Goal: Information Seeking & Learning: Learn about a topic

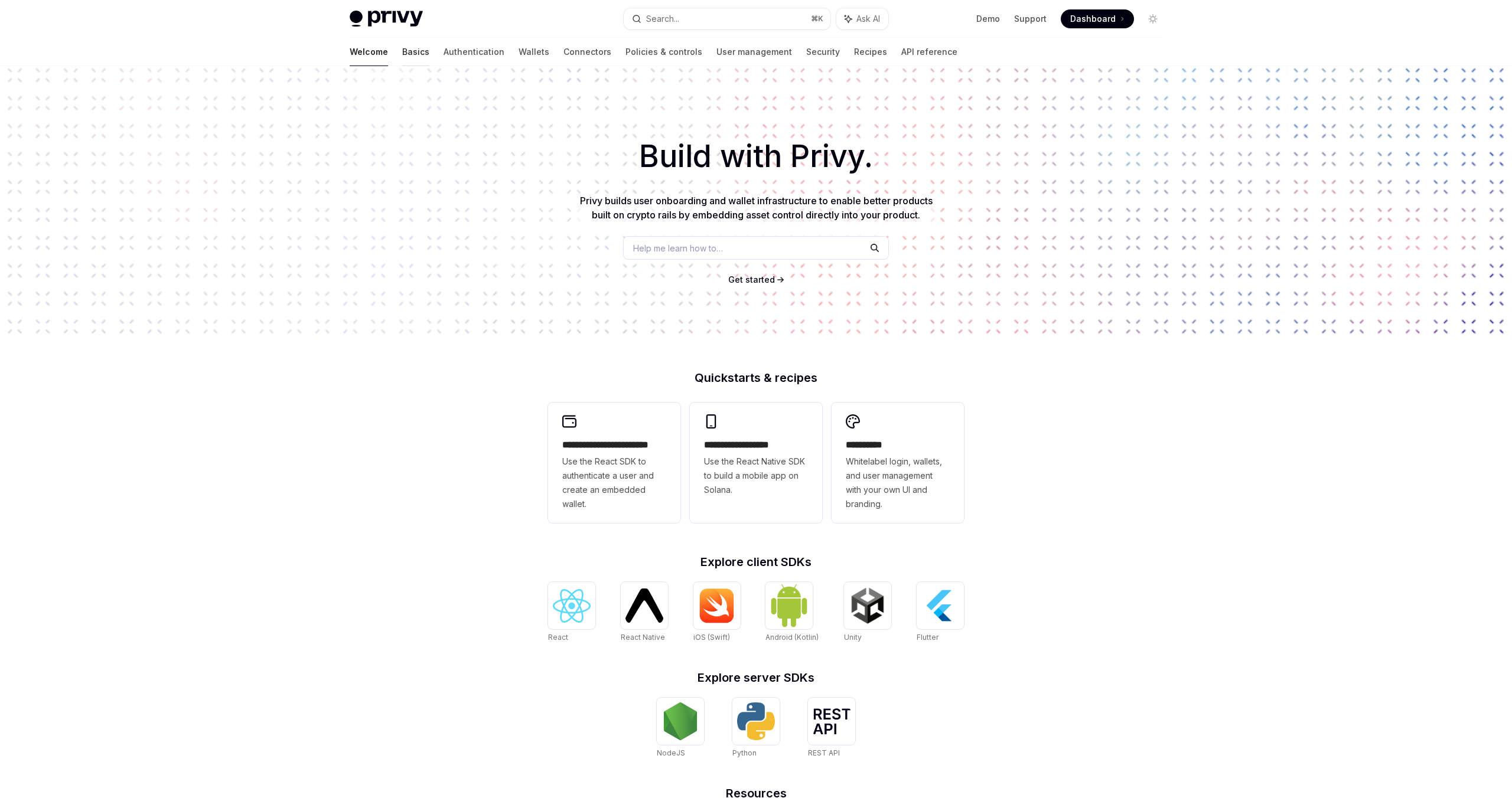
click at [403, 52] on link "Basics" at bounding box center [416, 52] width 27 height 28
type textarea "*"
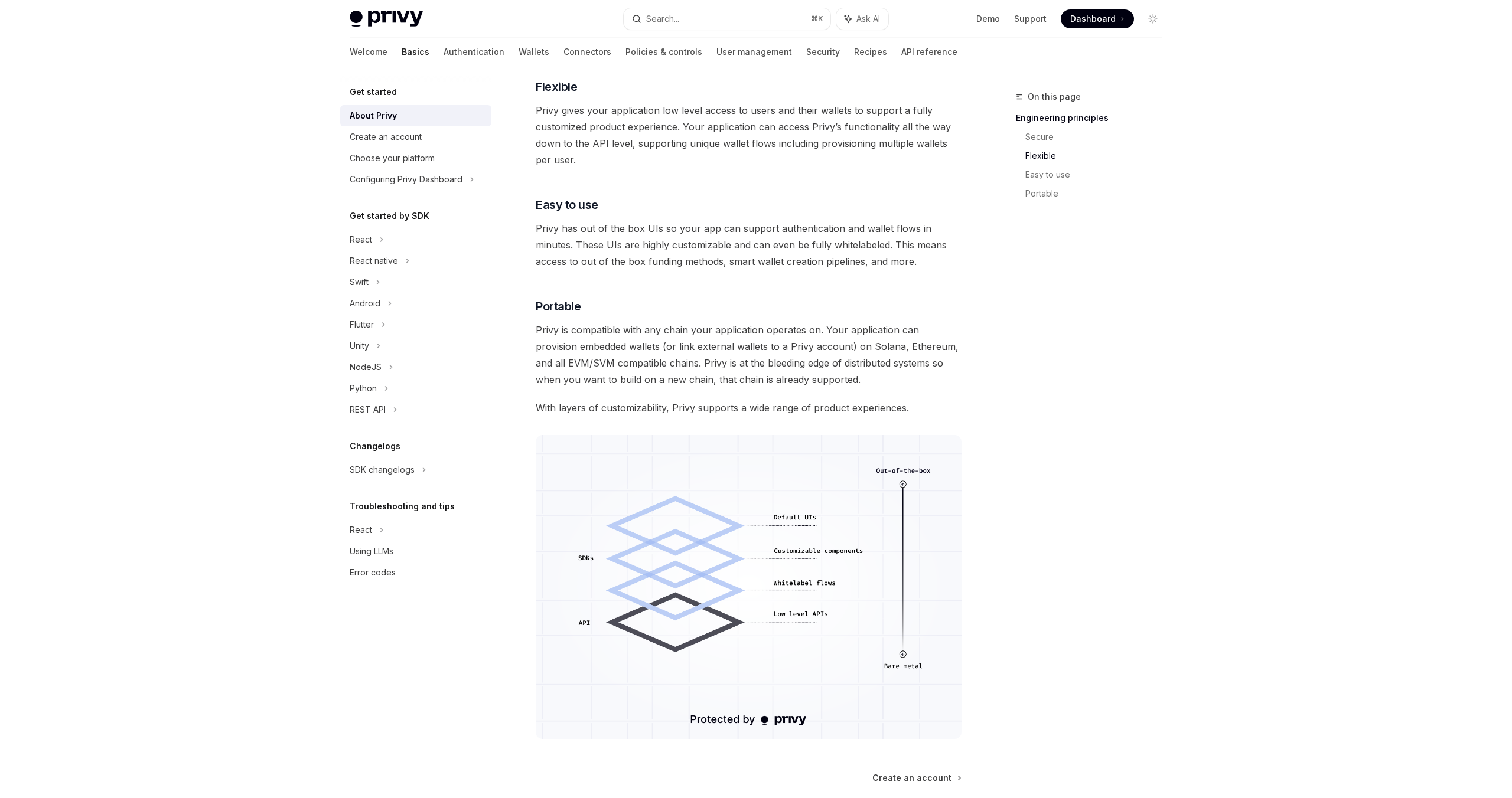
scroll to position [691, 0]
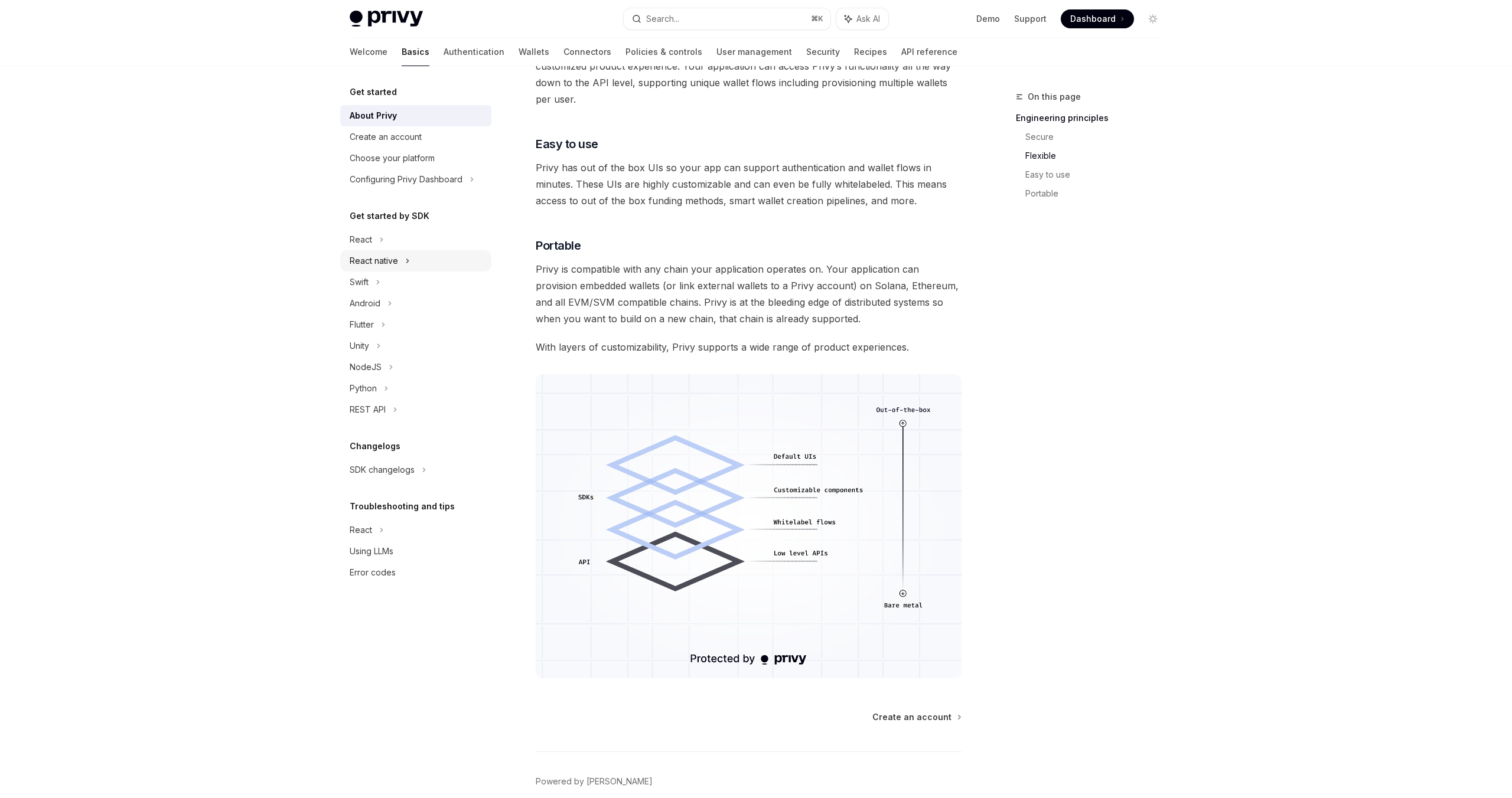
click at [394, 261] on div "React native" at bounding box center [374, 261] width 48 height 14
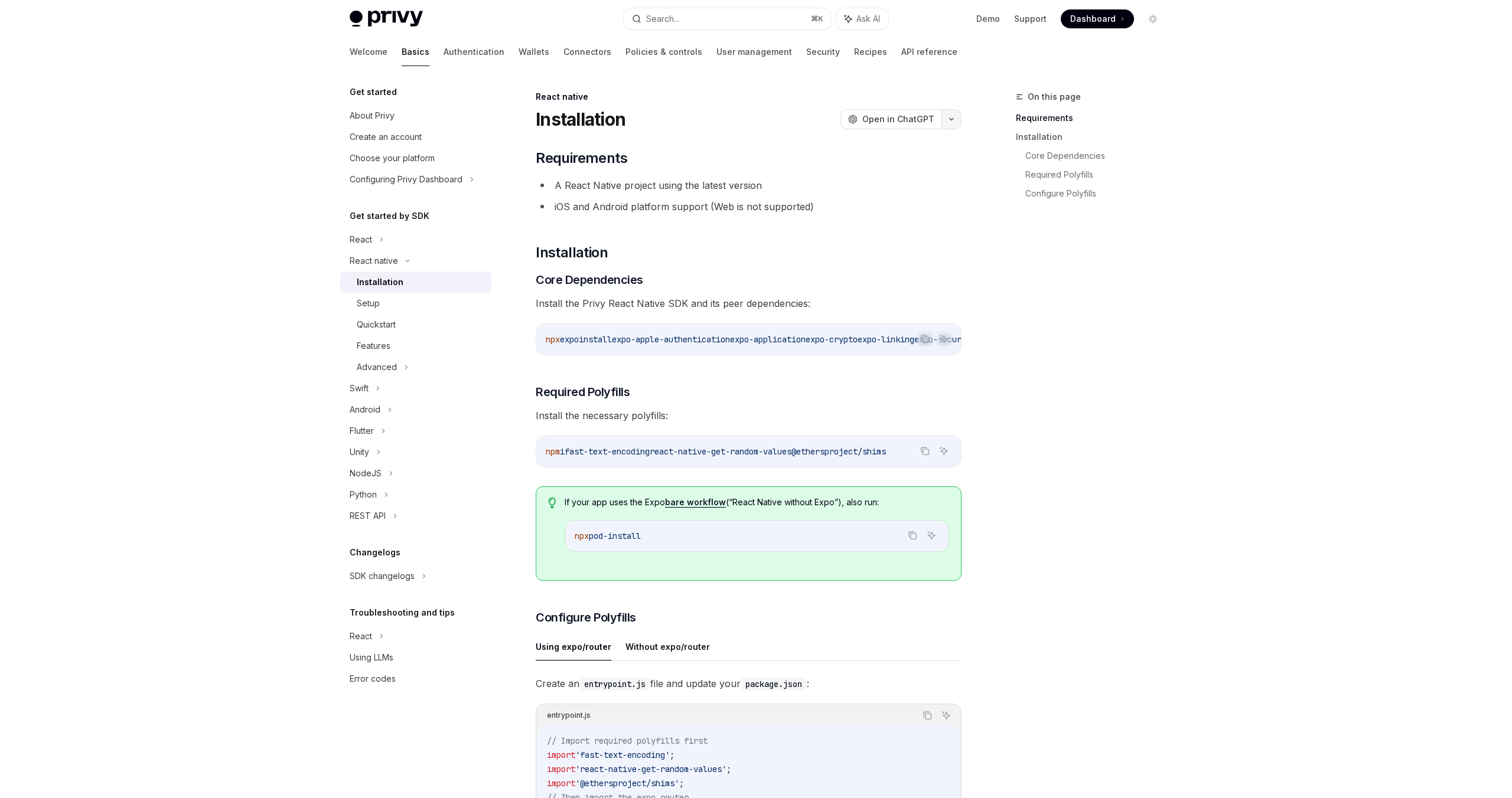
click at [950, 123] on button "button" at bounding box center [952, 120] width 20 height 20
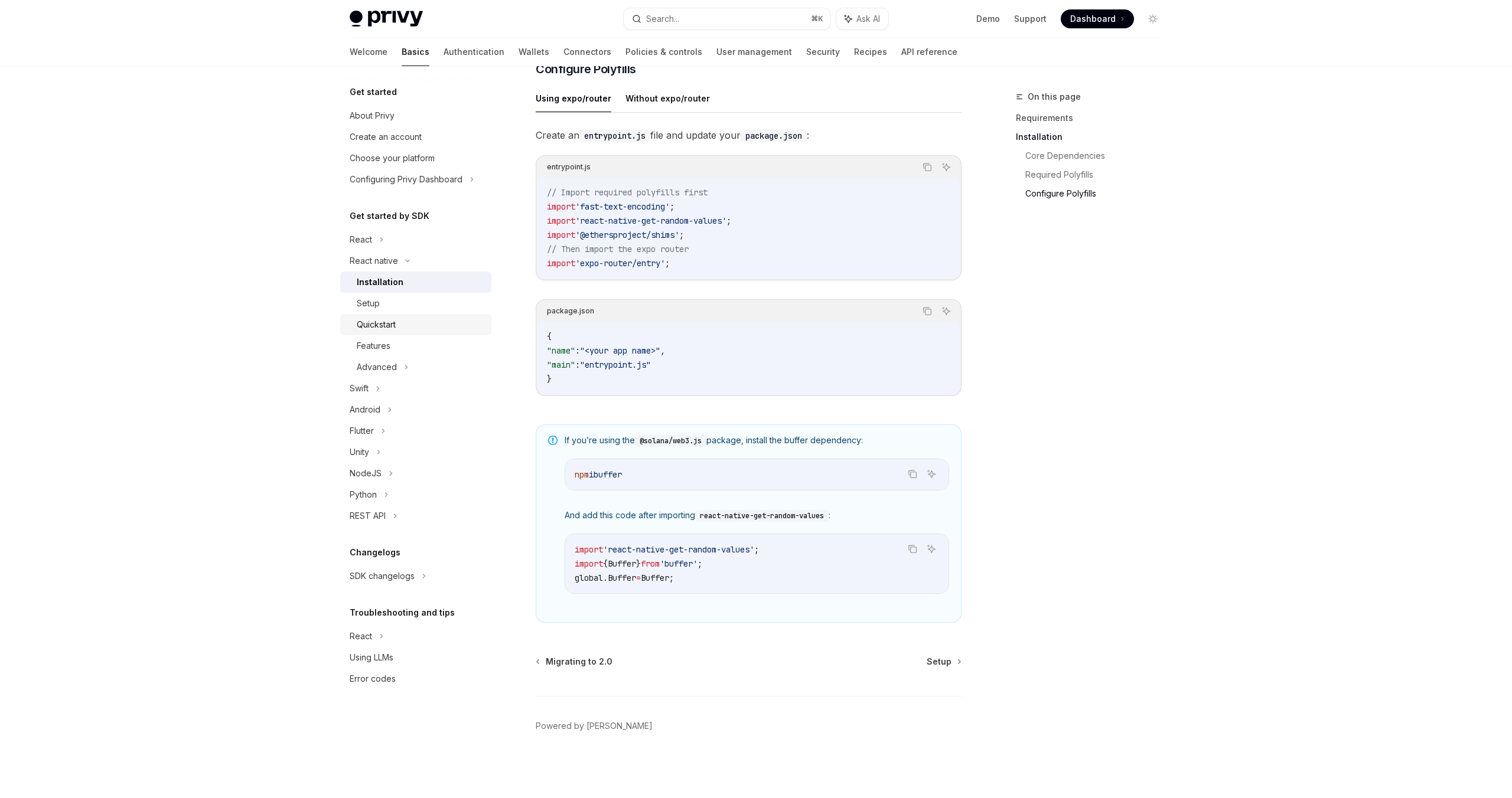
click at [401, 322] on div "Quickstart" at bounding box center [421, 324] width 128 height 14
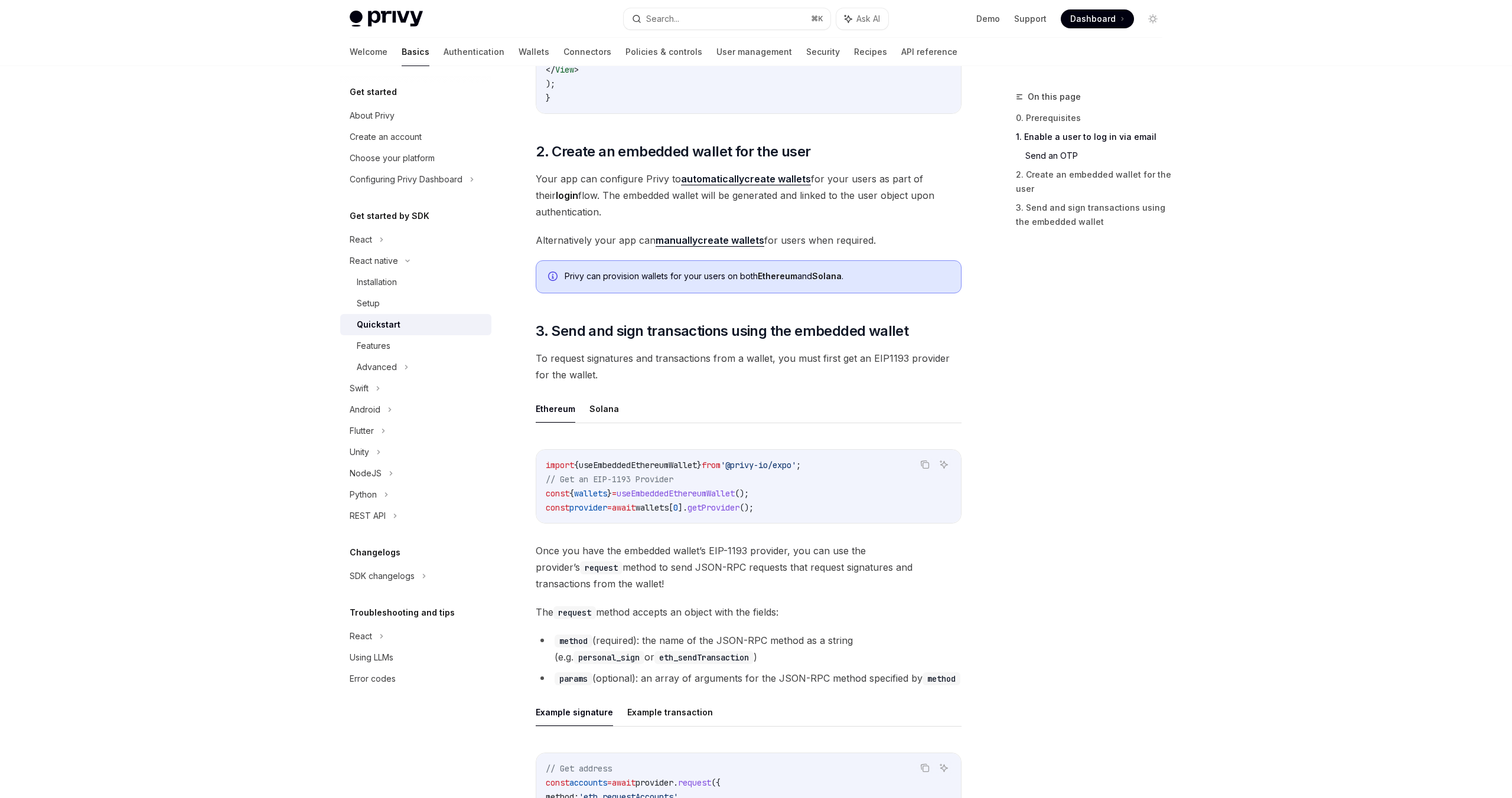
scroll to position [594, 0]
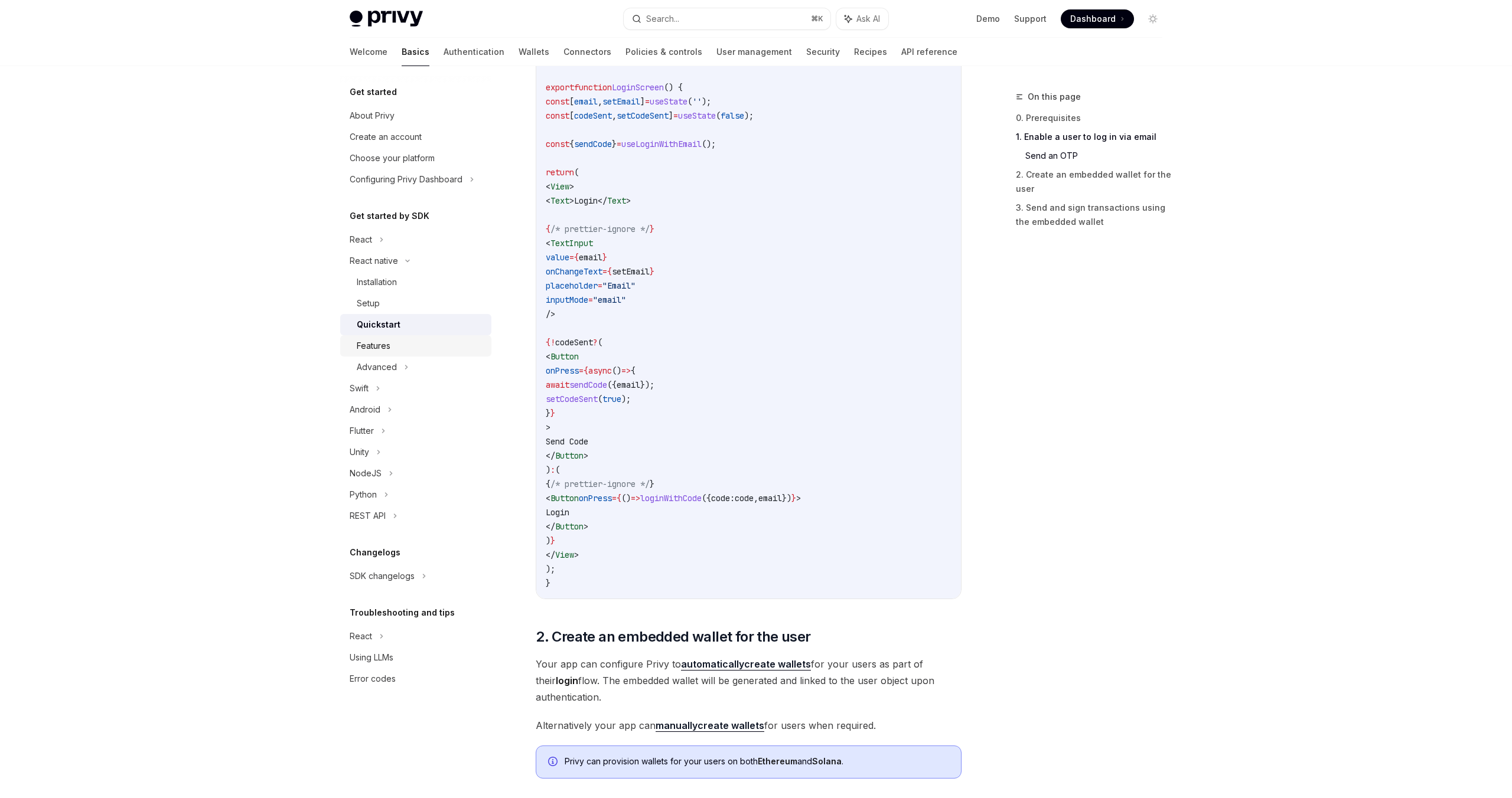
click at [365, 343] on div "Features" at bounding box center [374, 346] width 34 height 14
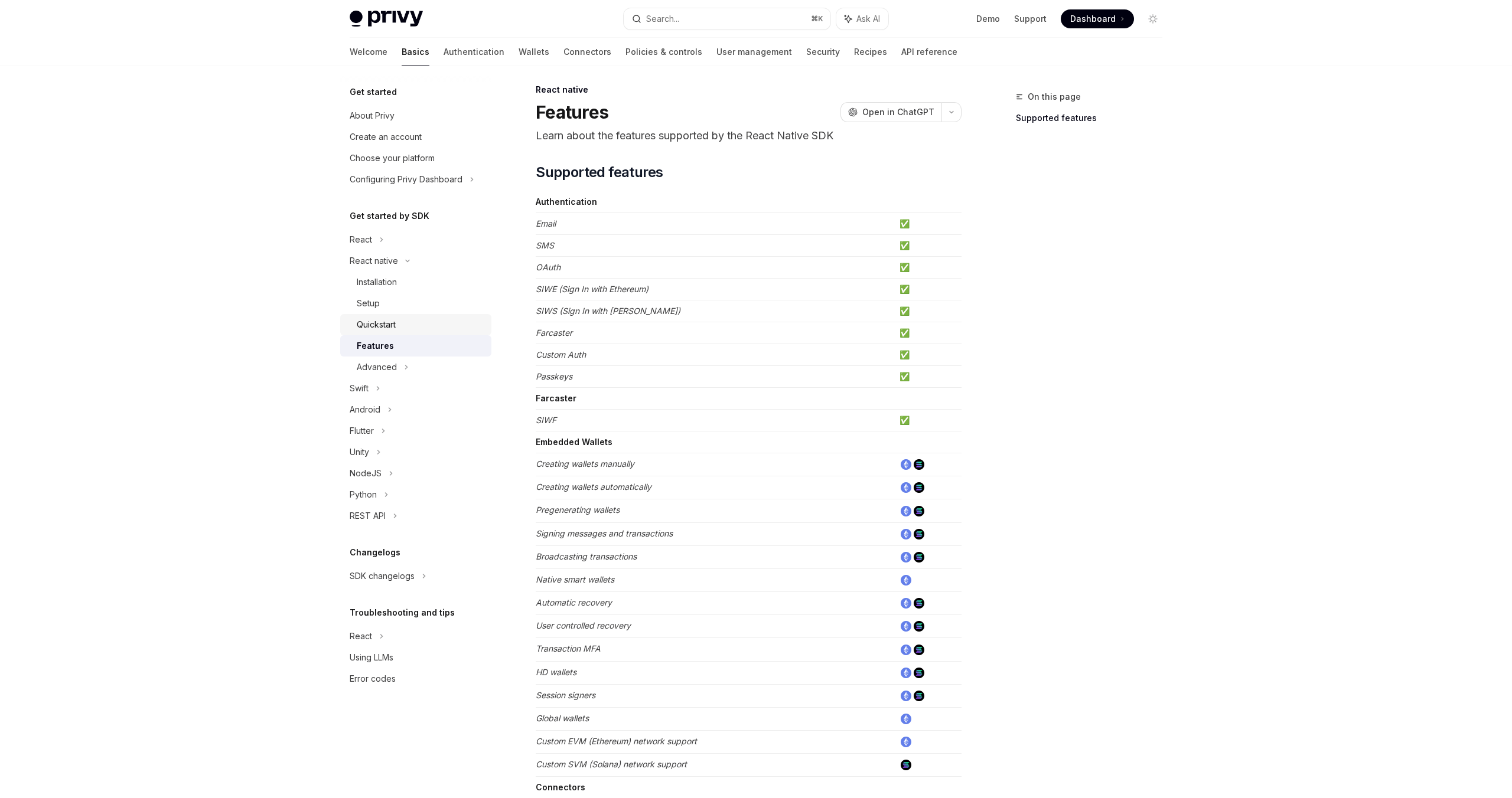
scroll to position [298, 0]
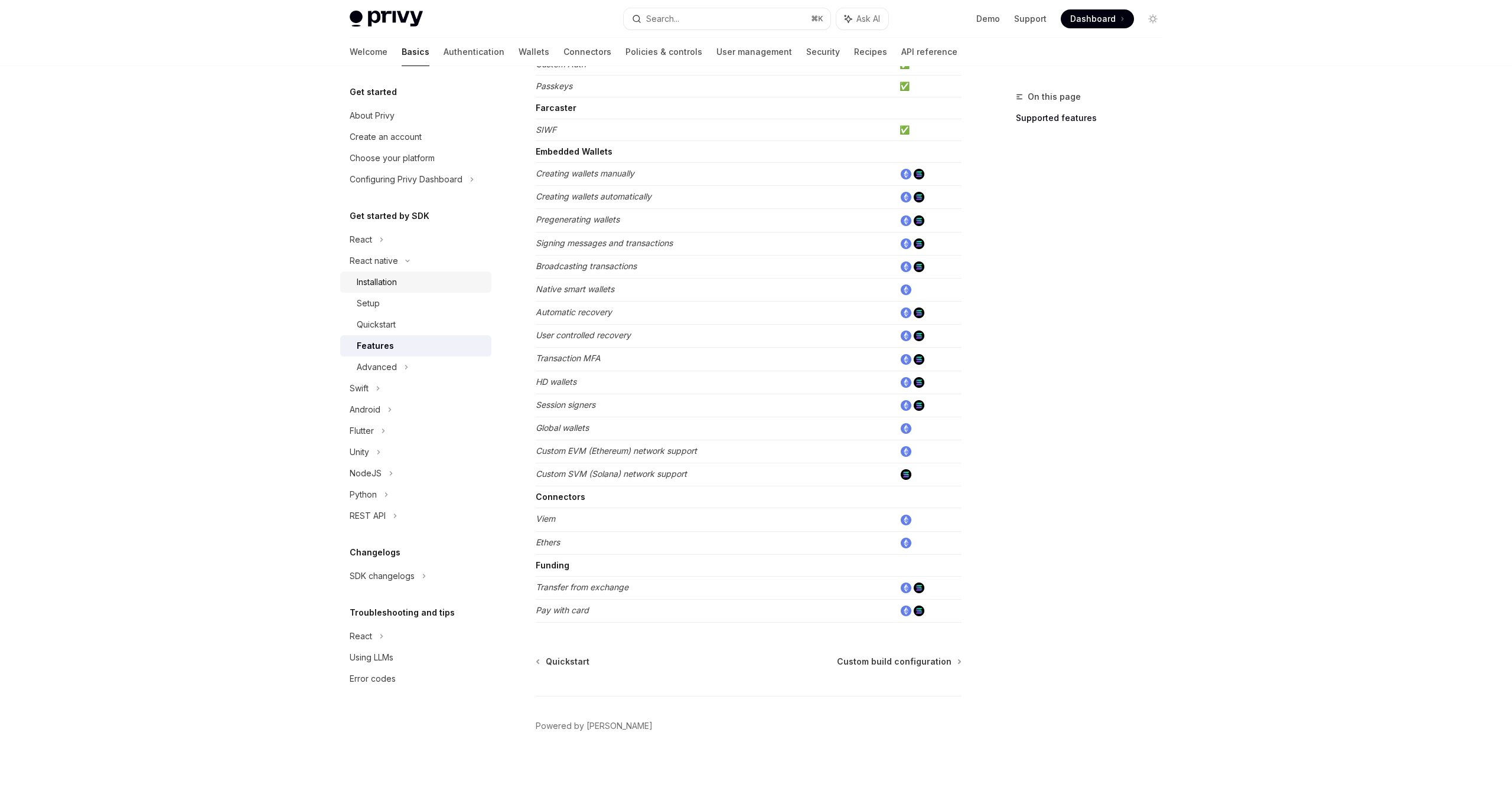
click at [440, 281] on div "Installation" at bounding box center [421, 282] width 128 height 14
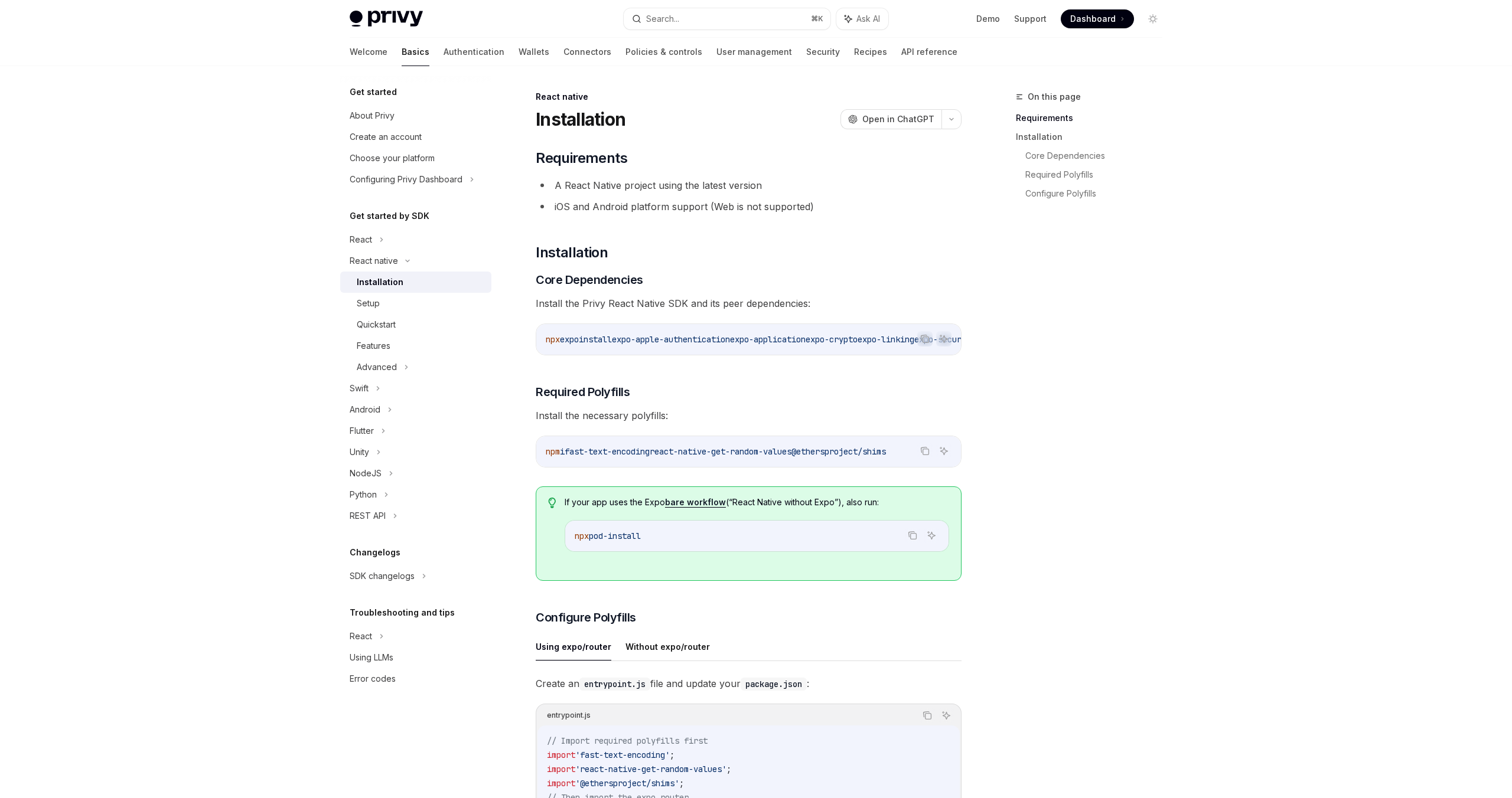
click at [369, 26] on img at bounding box center [386, 19] width 73 height 17
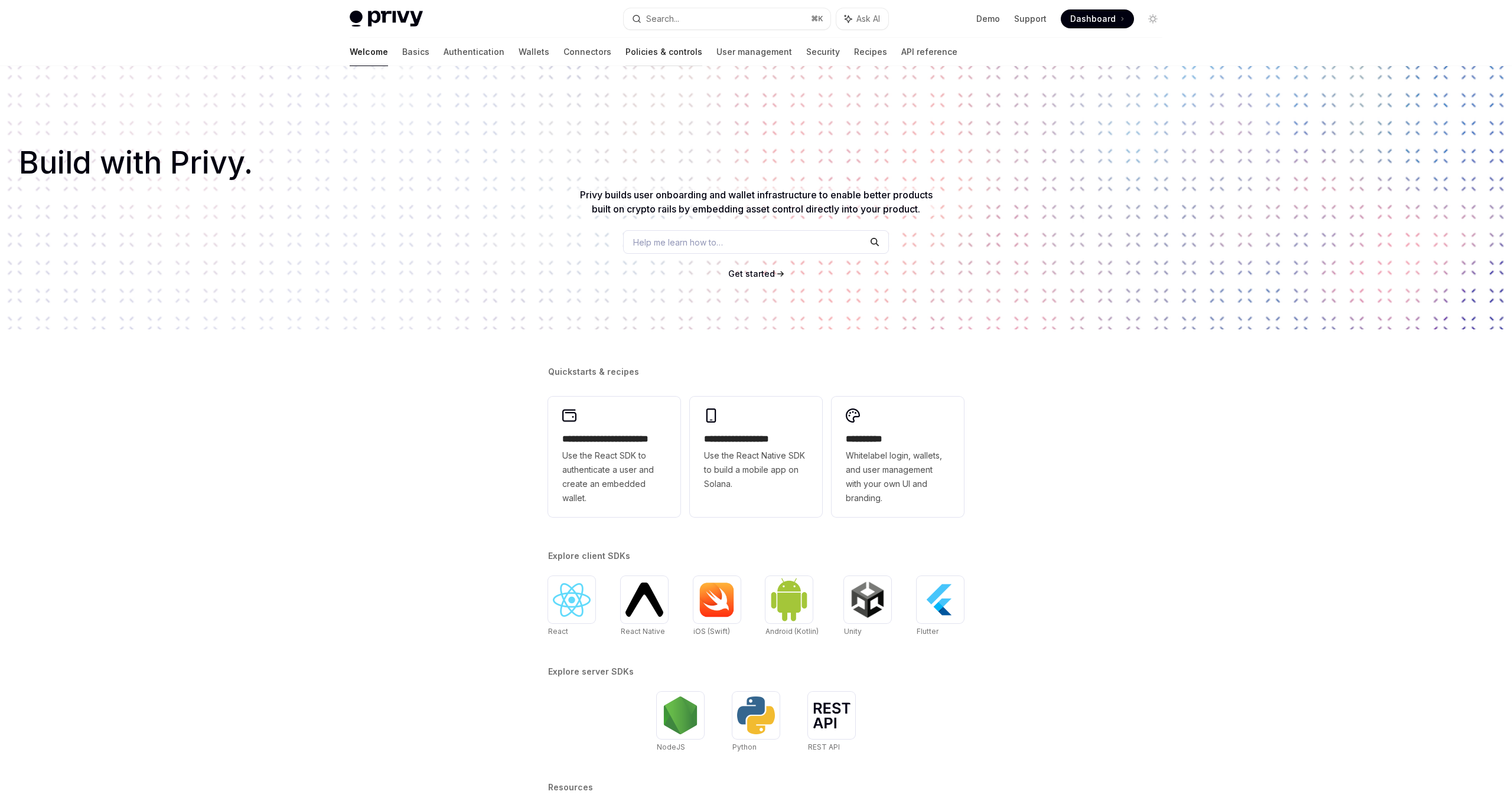
click at [626, 56] on link "Policies & controls" at bounding box center [664, 52] width 77 height 28
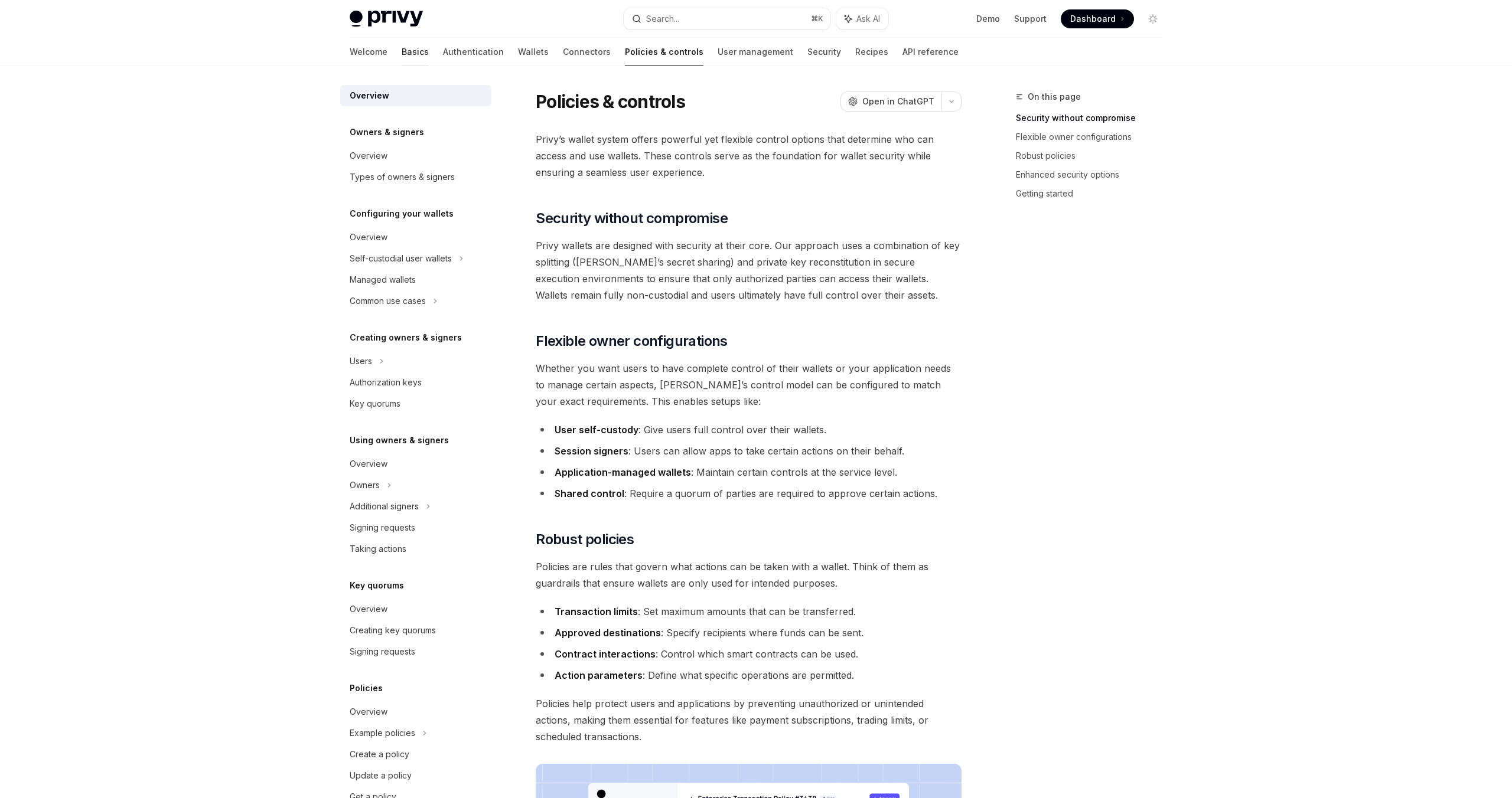
click at [402, 51] on link "Basics" at bounding box center [415, 52] width 27 height 28
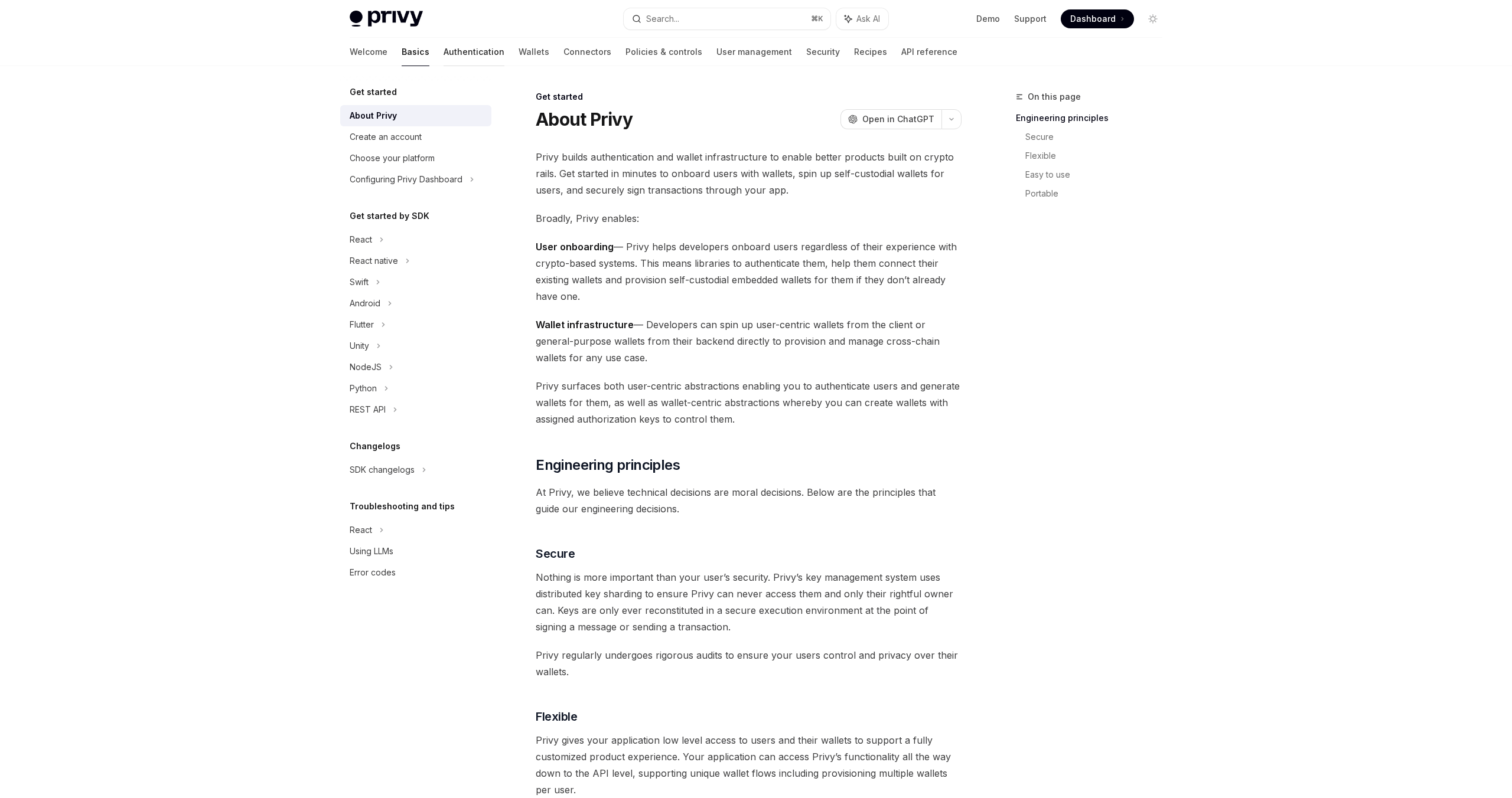
click at [444, 55] on link "Authentication" at bounding box center [474, 52] width 61 height 28
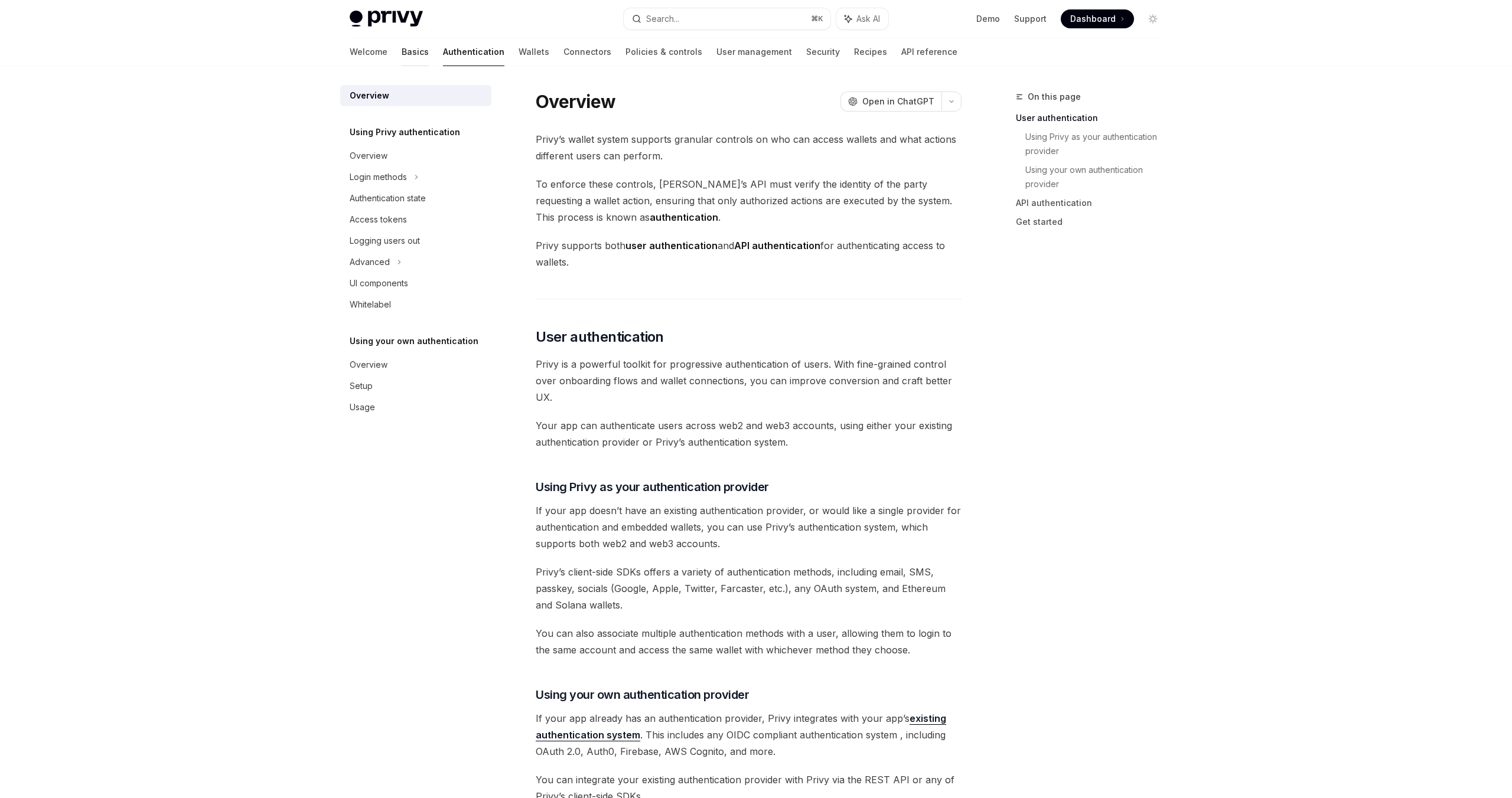
click at [402, 52] on link "Basics" at bounding box center [415, 52] width 27 height 28
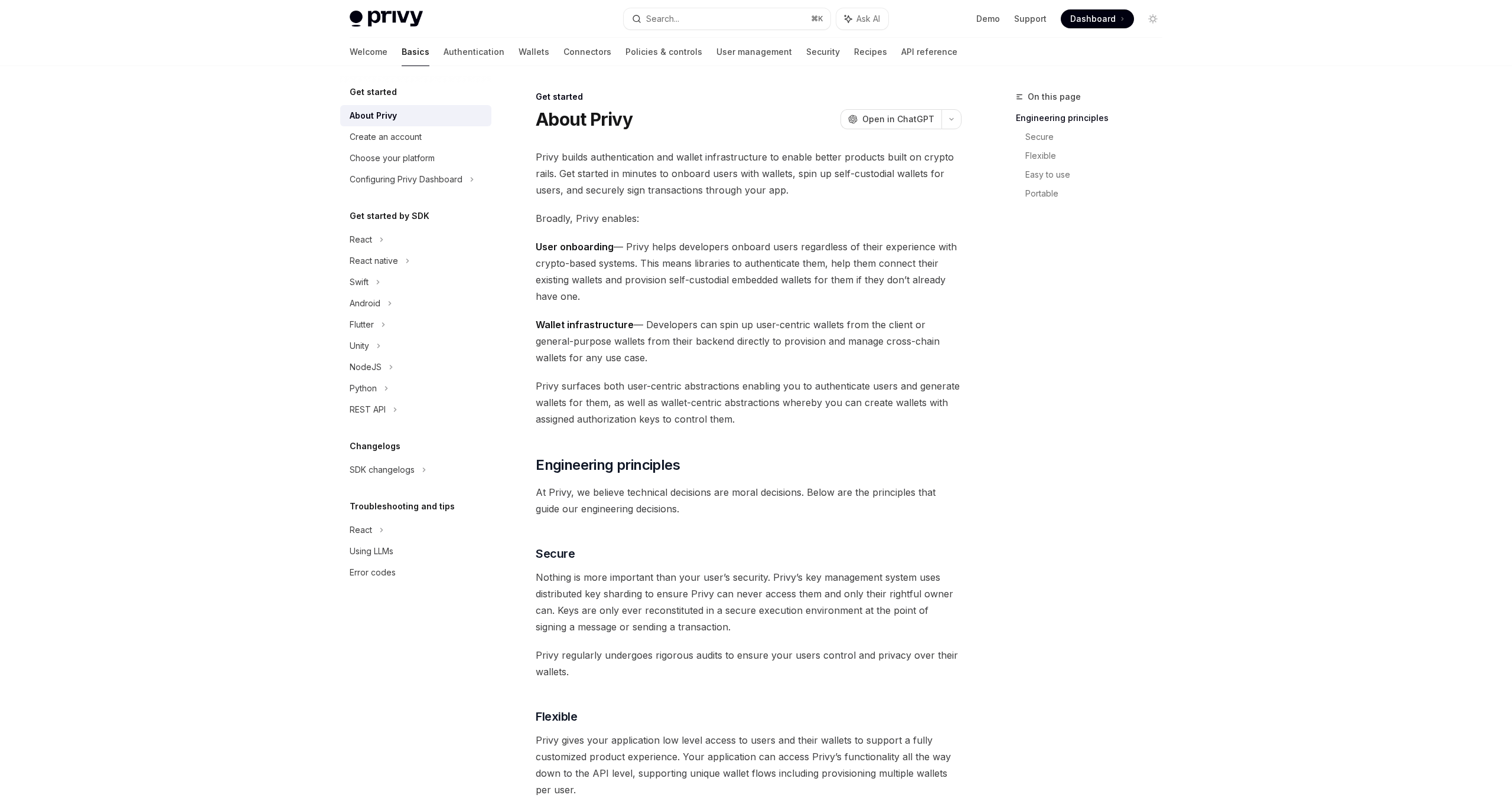
type textarea "*"
